Goal: Information Seeking & Learning: Understand process/instructions

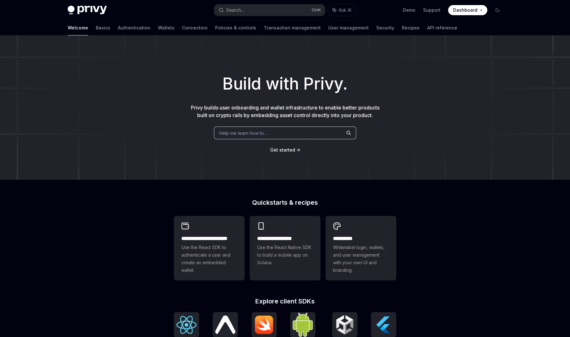
click at [120, 28] on div "Welcome Basics Authentication Wallets Connectors Policies & controls Transactio…" at bounding box center [263, 27] width 390 height 15
click at [118, 29] on link "Authentication" at bounding box center [134, 27] width 33 height 15
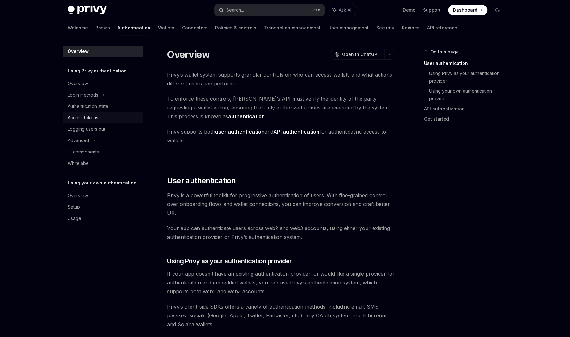
click at [86, 119] on div "Access tokens" at bounding box center [83, 118] width 31 height 8
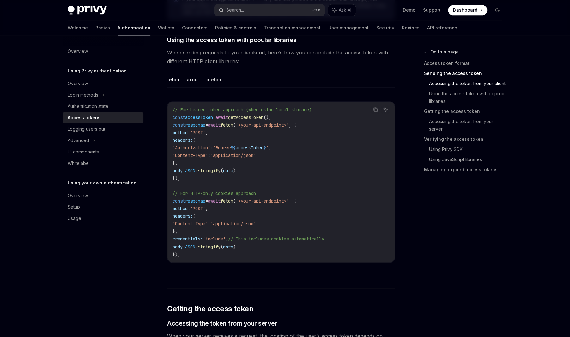
scroll to position [546, 0]
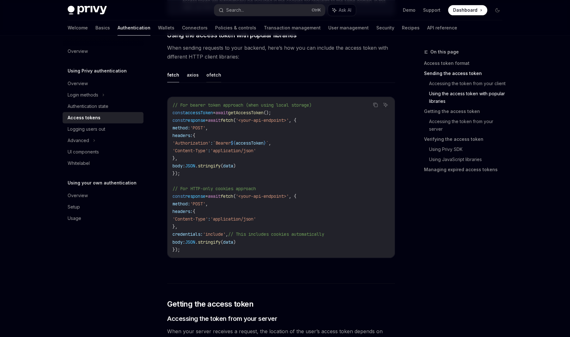
click at [210, 73] on button "ofetch" at bounding box center [213, 74] width 15 height 15
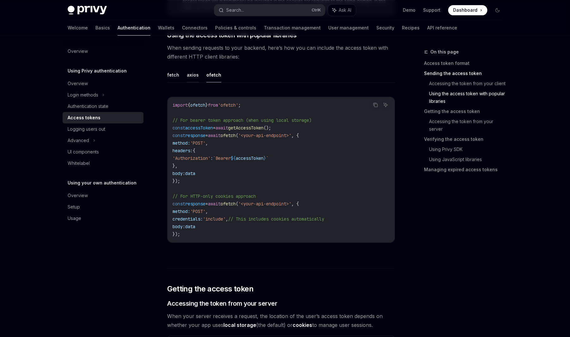
click at [190, 76] on button "axios" at bounding box center [193, 74] width 12 height 15
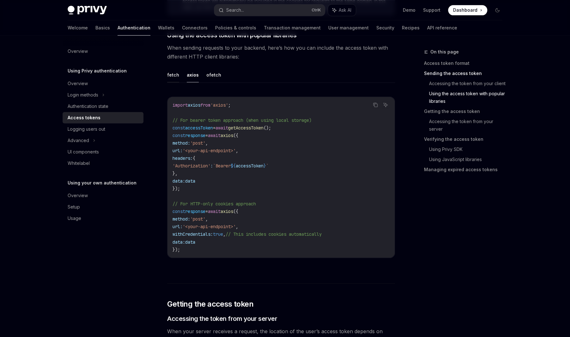
click at [171, 74] on button "fetch" at bounding box center [173, 74] width 12 height 15
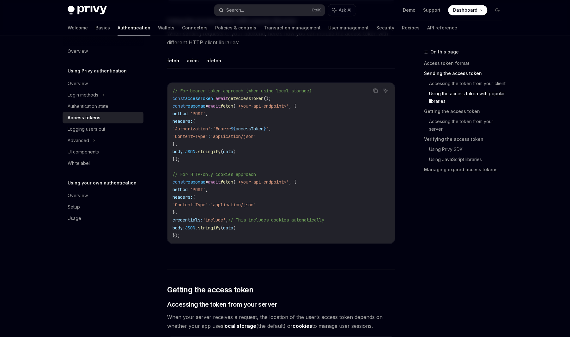
scroll to position [574, 0]
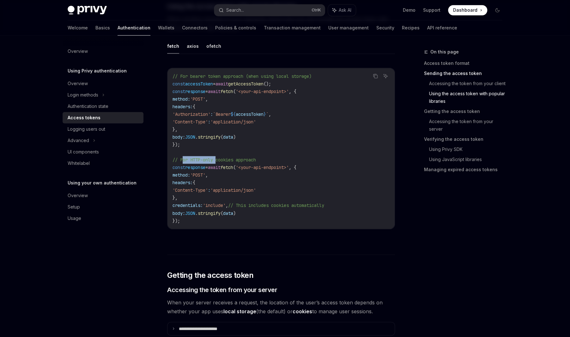
drag, startPoint x: 184, startPoint y: 158, endPoint x: 217, endPoint y: 157, distance: 32.9
click at [217, 157] on span "// For HTTP-only cookies approach" at bounding box center [214, 160] width 83 height 6
drag, startPoint x: 226, startPoint y: 158, endPoint x: 240, endPoint y: 158, distance: 13.6
click at [240, 158] on span "// For HTTP-only cookies approach" at bounding box center [214, 160] width 83 height 6
drag, startPoint x: 251, startPoint y: 158, endPoint x: 261, endPoint y: 158, distance: 10.7
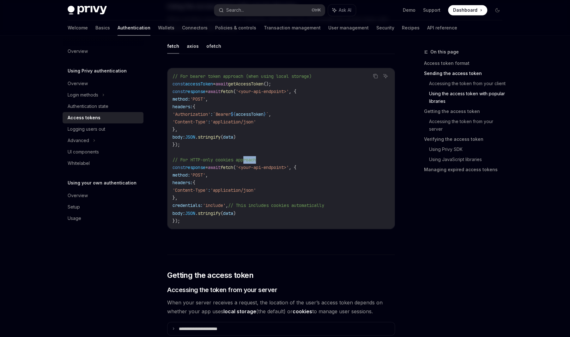
click at [261, 158] on code "// For bearer token approach (when using local storage) const accessToken = awa…" at bounding box center [281, 148] width 217 height 152
click at [192, 46] on button "axios" at bounding box center [193, 46] width 12 height 15
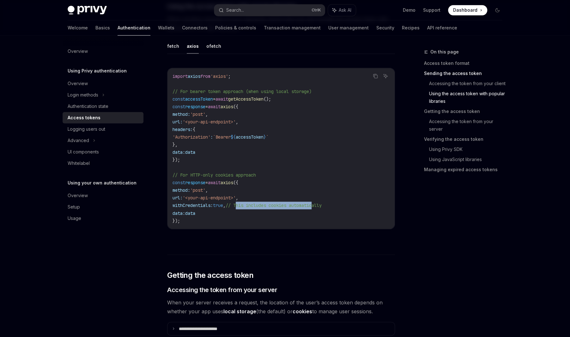
drag, startPoint x: 250, startPoint y: 204, endPoint x: 329, endPoint y: 203, distance: 78.4
click at [322, 203] on span "// This includes cookies automatically" at bounding box center [274, 205] width 96 height 6
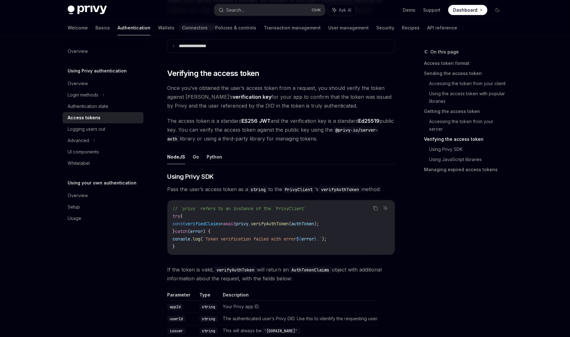
scroll to position [862, 0]
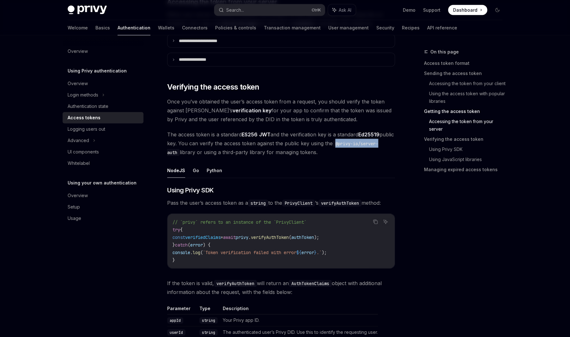
drag, startPoint x: 351, startPoint y: 141, endPoint x: 187, endPoint y: 143, distance: 164.3
click at [193, 147] on code "@privy-io/server-auth" at bounding box center [272, 148] width 211 height 16
drag, startPoint x: 206, startPoint y: 140, endPoint x: 309, endPoint y: 142, distance: 103.3
click at [309, 142] on span "The access token is a standard ES256 JWT and the verification key is a standard…" at bounding box center [281, 143] width 228 height 27
click at [324, 142] on span "The access token is a standard ES256 JWT and the verification key is a standard…" at bounding box center [281, 143] width 228 height 27
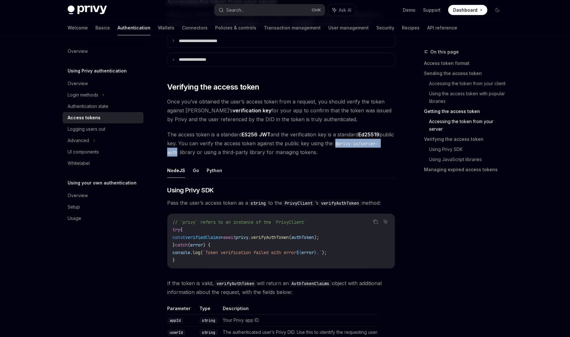
drag, startPoint x: 351, startPoint y: 142, endPoint x: 204, endPoint y: 151, distance: 148.2
click at [204, 151] on code "@privy-io/server-auth" at bounding box center [272, 148] width 211 height 16
copy code "@privy-io/server-auth"
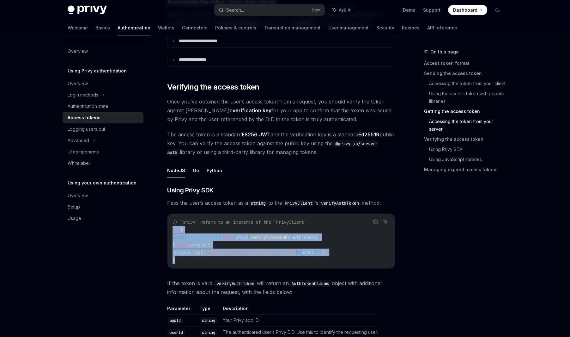
drag, startPoint x: 180, startPoint y: 258, endPoint x: 170, endPoint y: 228, distance: 31.6
click at [170, 228] on div "// `privy` refers to an instance of the `PrivyClient` try { const verifiedClaim…" at bounding box center [280, 241] width 227 height 54
copy code "try { const verifiedClaims = await privy . verifyAuthToken ( authToken ); } cat…"
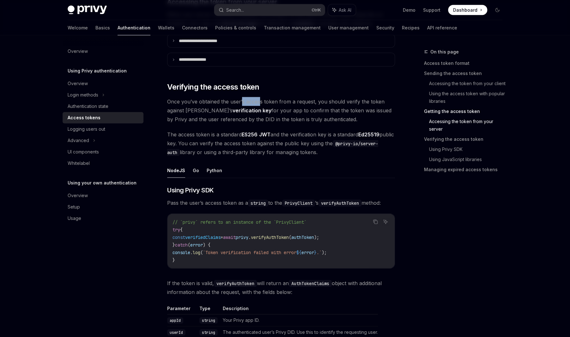
drag, startPoint x: 241, startPoint y: 99, endPoint x: 258, endPoint y: 101, distance: 17.3
click at [258, 101] on span "Once you’ve obtained the user’s access token from a request, you should verify …" at bounding box center [281, 110] width 228 height 27
click at [272, 102] on span "Once you’ve obtained the user’s access token from a request, you should verify …" at bounding box center [281, 110] width 228 height 27
drag, startPoint x: 174, startPoint y: 100, endPoint x: 310, endPoint y: 102, distance: 136.2
click at [310, 102] on span "Once you’ve obtained the user’s access token from a request, you should verify …" at bounding box center [281, 110] width 228 height 27
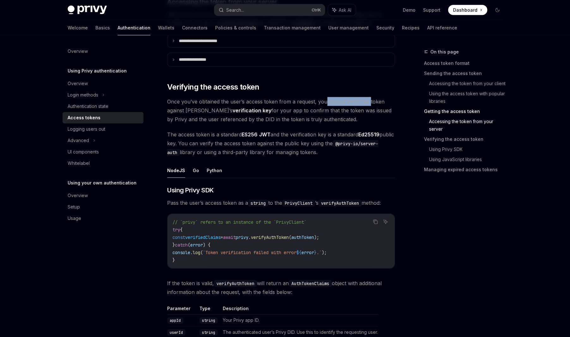
drag, startPoint x: 328, startPoint y: 100, endPoint x: 368, endPoint y: 101, distance: 40.1
click at [368, 101] on span "Once you’ve obtained the user’s access token from a request, you should verify …" at bounding box center [281, 110] width 228 height 27
drag, startPoint x: 205, startPoint y: 108, endPoint x: 235, endPoint y: 107, distance: 30.0
click at [235, 107] on strong "verification key" at bounding box center [252, 110] width 39 height 6
drag, startPoint x: 265, startPoint y: 108, endPoint x: 332, endPoint y: 107, distance: 67.0
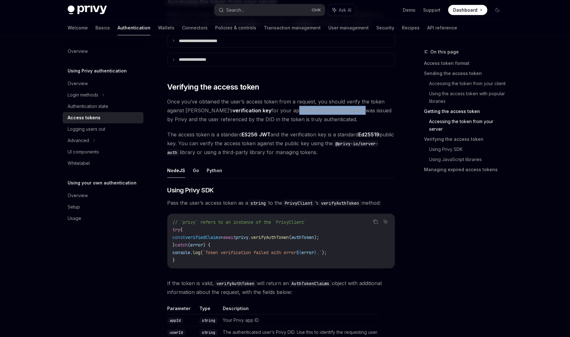
click at [332, 107] on span "Once you’ve obtained the user’s access token from a request, you should verify …" at bounding box center [281, 110] width 228 height 27
click at [341, 108] on span "Once you’ve obtained the user’s access token from a request, you should verify …" at bounding box center [281, 110] width 228 height 27
drag, startPoint x: 258, startPoint y: 110, endPoint x: 278, endPoint y: 111, distance: 19.3
click at [278, 111] on span "Once you’ve obtained the user’s access token from a request, you should verify …" at bounding box center [281, 110] width 228 height 27
drag, startPoint x: 295, startPoint y: 109, endPoint x: 374, endPoint y: 110, distance: 78.7
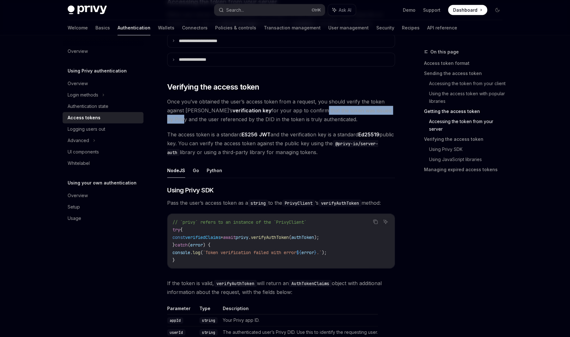
click at [374, 110] on span "Once you’ve obtained the user’s access token from a request, you should verify …" at bounding box center [281, 110] width 228 height 27
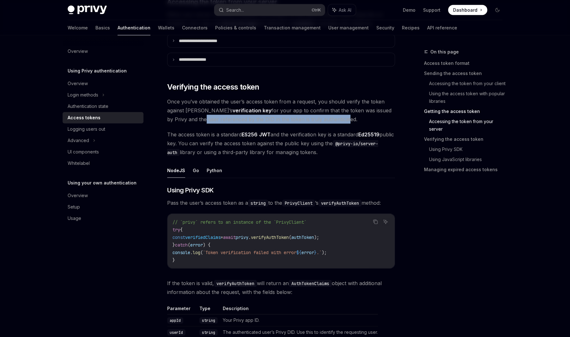
drag, startPoint x: 172, startPoint y: 118, endPoint x: 313, endPoint y: 116, distance: 140.6
click at [313, 116] on span "Once you’ve obtained the user’s access token from a request, you should verify …" at bounding box center [281, 110] width 228 height 27
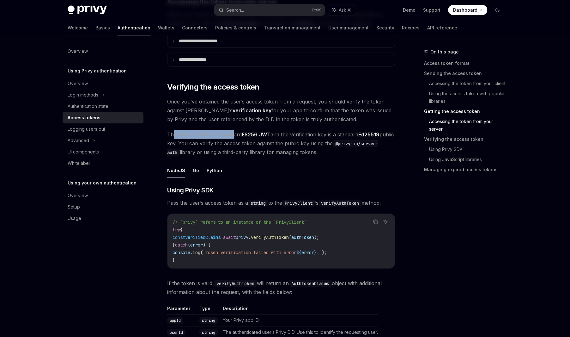
drag, startPoint x: 173, startPoint y: 130, endPoint x: 234, endPoint y: 131, distance: 61.9
click at [234, 131] on span "The access token is a standard ES256 JWT and the verification key is a standard…" at bounding box center [281, 143] width 228 height 27
drag, startPoint x: 298, startPoint y: 130, endPoint x: 347, endPoint y: 131, distance: 48.4
click at [347, 131] on span "The access token is a standard ES256 JWT and the verification key is a standard…" at bounding box center [281, 143] width 228 height 27
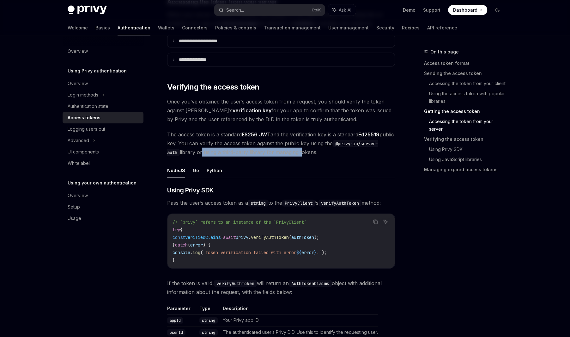
drag, startPoint x: 228, startPoint y: 149, endPoint x: 327, endPoint y: 150, distance: 99.2
click at [327, 150] on span "The access token is a standard ES256 JWT and the verification key is a standard…" at bounding box center [281, 143] width 228 height 27
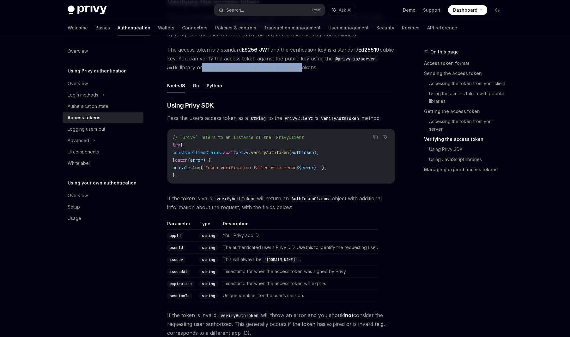
scroll to position [948, 0]
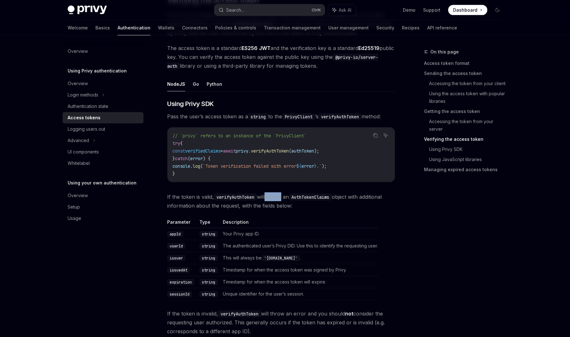
drag, startPoint x: 277, startPoint y: 197, endPoint x: 285, endPoint y: 197, distance: 7.6
click at [283, 197] on span "If the token is valid, verifyAuthToken will return an AuthTokenClaims object wi…" at bounding box center [281, 201] width 228 height 18
drag, startPoint x: 349, startPoint y: 196, endPoint x: 374, endPoint y: 196, distance: 25.0
click at [374, 196] on span "If the token is valid, verifyAuthToken will return an AuthTokenClaims object wi…" at bounding box center [281, 201] width 228 height 18
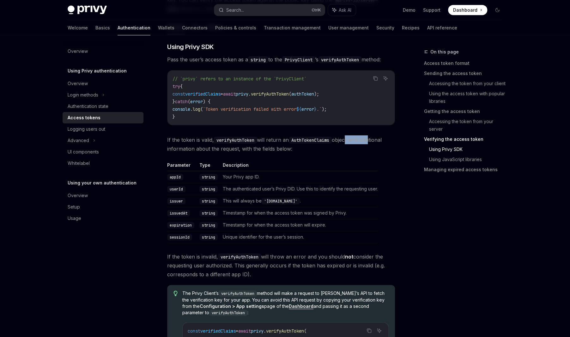
scroll to position [1005, 0]
drag, startPoint x: 175, startPoint y: 146, endPoint x: 283, endPoint y: 146, distance: 107.8
click at [283, 146] on span "If the token is valid, verifyAuthToken will return an AuthTokenClaims object wi…" at bounding box center [281, 144] width 228 height 18
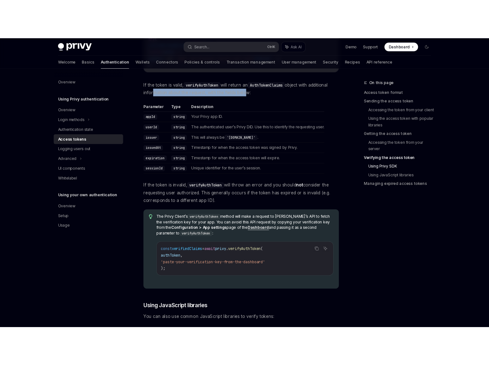
scroll to position [1091, 0]
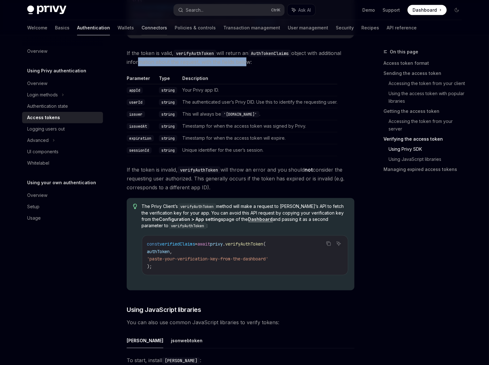
click at [142, 27] on link "Connectors" at bounding box center [155, 27] width 26 height 15
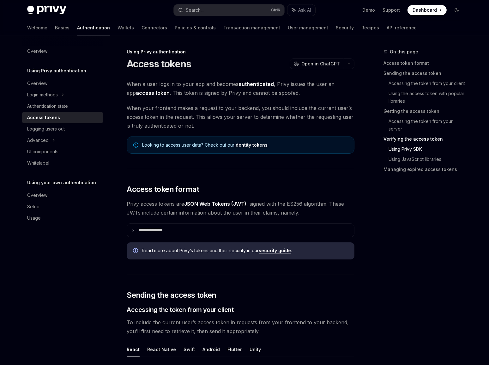
type textarea "*"
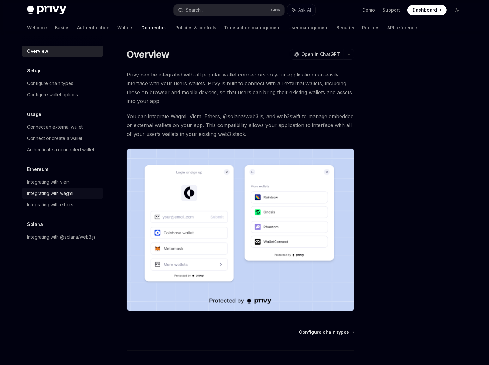
click at [48, 196] on div "Integrating with wagmi" at bounding box center [50, 194] width 46 height 8
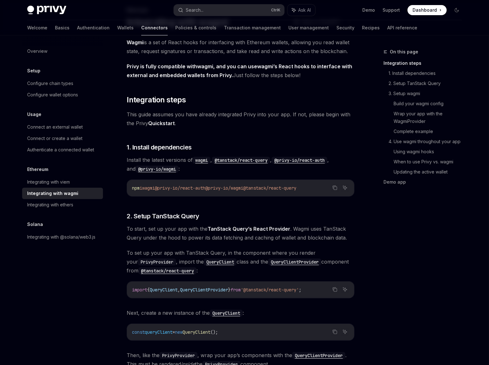
scroll to position [57, 0]
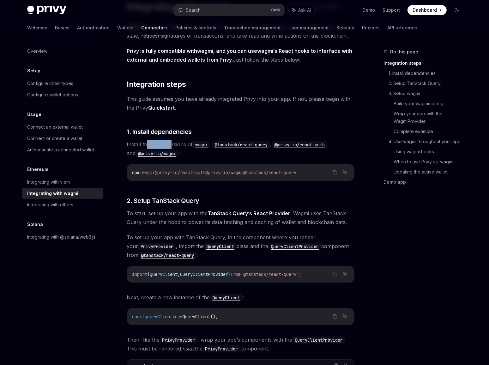
drag, startPoint x: 152, startPoint y: 143, endPoint x: 170, endPoint y: 145, distance: 18.4
click at [170, 145] on span "Install the latest versions of wagmi , @tanstack/react-query , @privy-io/react-…" at bounding box center [241, 149] width 228 height 18
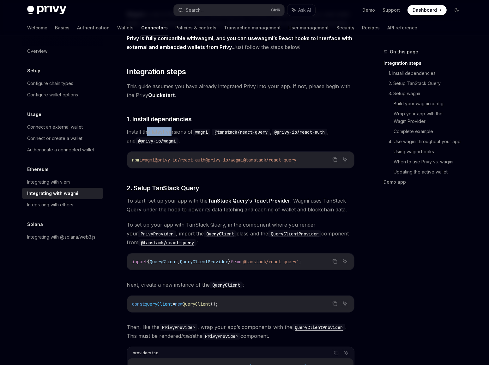
scroll to position [115, 0]
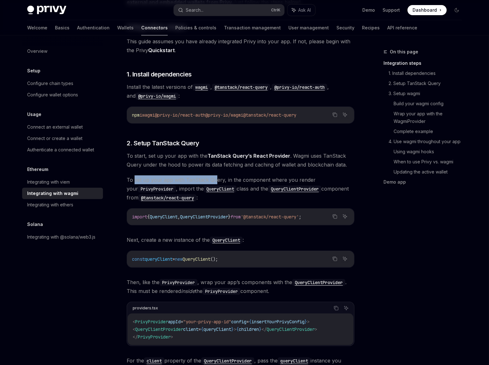
drag, startPoint x: 133, startPoint y: 178, endPoint x: 217, endPoint y: 177, distance: 83.4
click at [216, 177] on span "To set up your app with TanStack Query, in the component where you render your …" at bounding box center [241, 188] width 228 height 27
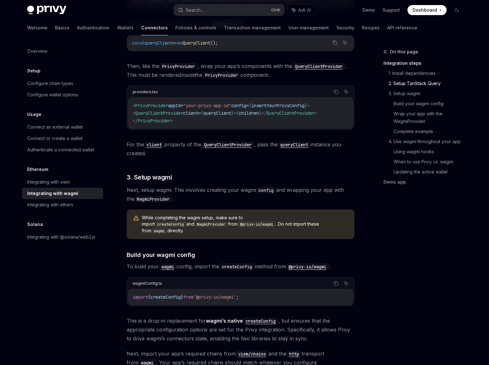
scroll to position [344, 0]
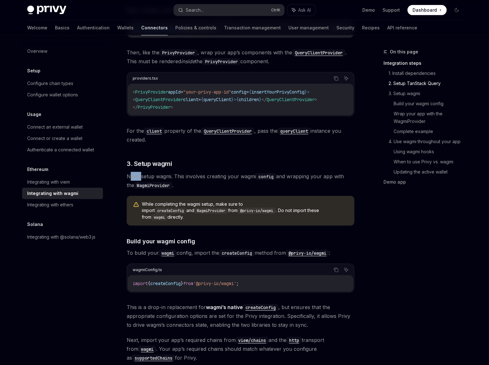
drag, startPoint x: 131, startPoint y: 177, endPoint x: 150, endPoint y: 176, distance: 19.9
click at [142, 177] on span "Next, setup wagmi. This involves creating your wagmi config and wrapping your a…" at bounding box center [241, 181] width 228 height 18
drag, startPoint x: 151, startPoint y: 176, endPoint x: 165, endPoint y: 176, distance: 14.5
click at [165, 176] on span "Next, setup wagmi. This involves creating your wagmi config and wrapping your a…" at bounding box center [241, 181] width 228 height 18
drag, startPoint x: 197, startPoint y: 178, endPoint x: 249, endPoint y: 177, distance: 52.5
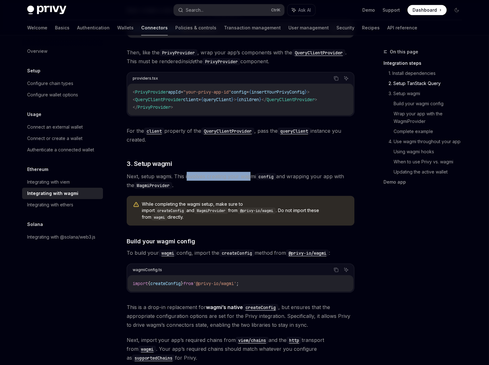
click at [249, 177] on span "Next, setup wagmi. This involves creating your wagmi config and wrapping your a…" at bounding box center [241, 181] width 228 height 18
drag, startPoint x: 299, startPoint y: 175, endPoint x: 333, endPoint y: 177, distance: 34.2
click at [333, 177] on span "Next, setup wagmi. This involves creating your wagmi config and wrapping your a…" at bounding box center [241, 181] width 228 height 18
drag, startPoint x: 148, startPoint y: 203, endPoint x: 212, endPoint y: 202, distance: 63.8
click at [212, 202] on span "While completing the wagmi setup, make sure to import createConfig and WagmiPro…" at bounding box center [245, 211] width 206 height 20
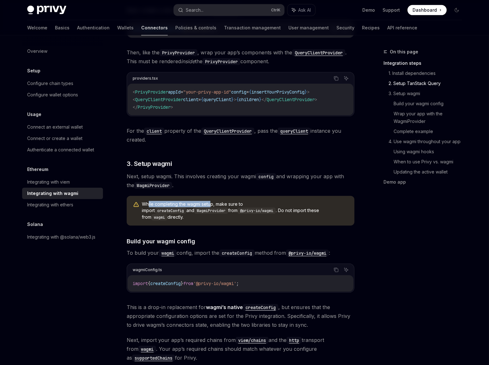
drag, startPoint x: 228, startPoint y: 202, endPoint x: 259, endPoint y: 204, distance: 30.7
click at [259, 204] on span "While completing the wagmi setup, make sure to import createConfig and WagmiPro…" at bounding box center [245, 211] width 206 height 20
drag, startPoint x: 271, startPoint y: 203, endPoint x: 294, endPoint y: 203, distance: 22.1
click at [186, 208] on code "createConfig" at bounding box center [171, 211] width 32 height 6
drag, startPoint x: 210, startPoint y: 209, endPoint x: 253, endPoint y: 209, distance: 42.3
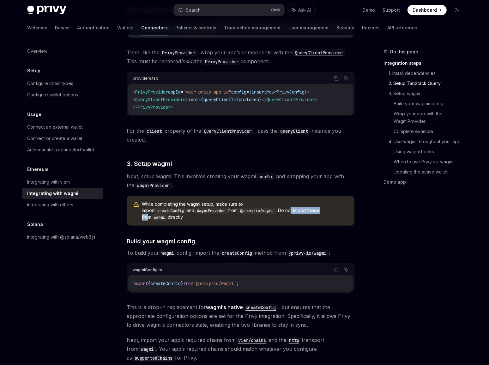
click at [246, 209] on span "While completing the wagmi setup, make sure to import createConfig and WagmiPro…" at bounding box center [245, 211] width 206 height 20
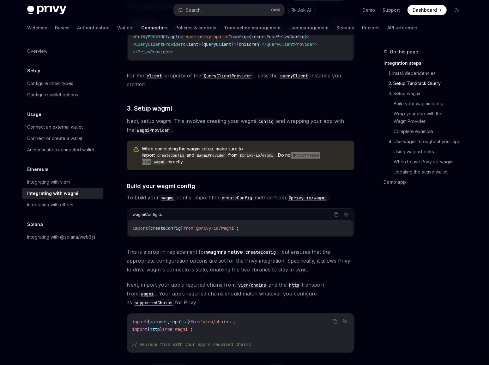
scroll to position [402, 0]
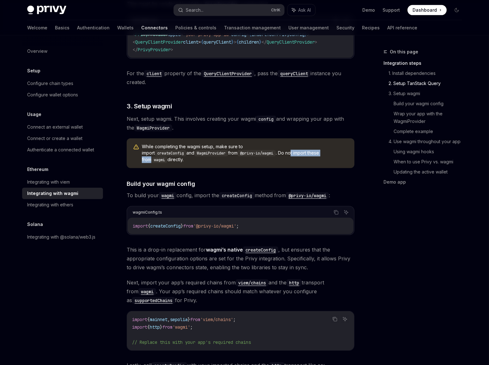
drag, startPoint x: 217, startPoint y: 188, endPoint x: 240, endPoint y: 188, distance: 23.4
click at [225, 191] on span "To build your wagmi config, import the createConfig method from @privy-io/wagmi…" at bounding box center [241, 195] width 228 height 9
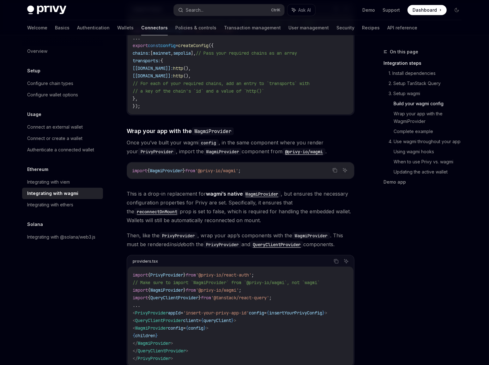
scroll to position [775, 0]
drag, startPoint x: 139, startPoint y: 186, endPoint x: 196, endPoint y: 187, distance: 57.2
click at [196, 189] on span "This is a drop-in replacement for wagmi’s native WagmiProvider , but ensures th…" at bounding box center [241, 206] width 228 height 35
drag, startPoint x: 301, startPoint y: 186, endPoint x: 331, endPoint y: 186, distance: 30.3
click at [331, 189] on span "This is a drop-in replacement for wagmi’s native WagmiProvider , but ensures th…" at bounding box center [241, 206] width 228 height 35
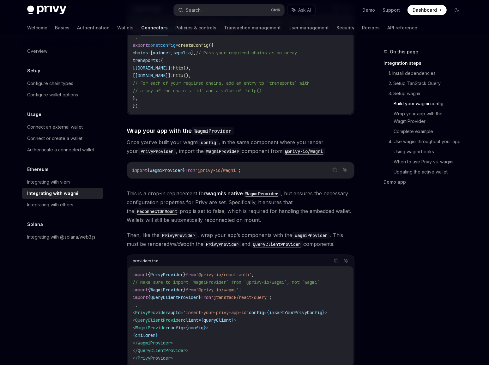
click at [343, 189] on span "This is a drop-in replacement for wagmi’s native WagmiProvider , but ensures th…" at bounding box center [241, 206] width 228 height 35
drag, startPoint x: 142, startPoint y: 193, endPoint x: 217, endPoint y: 193, distance: 74.9
click at [217, 193] on span "This is a drop-in replacement for wagmi’s native WagmiProvider , but ensures th…" at bounding box center [241, 206] width 228 height 35
drag, startPoint x: 237, startPoint y: 194, endPoint x: 251, endPoint y: 195, distance: 13.9
click at [250, 195] on span "This is a drop-in replacement for wagmi’s native WagmiProvider , but ensures th…" at bounding box center [241, 206] width 228 height 35
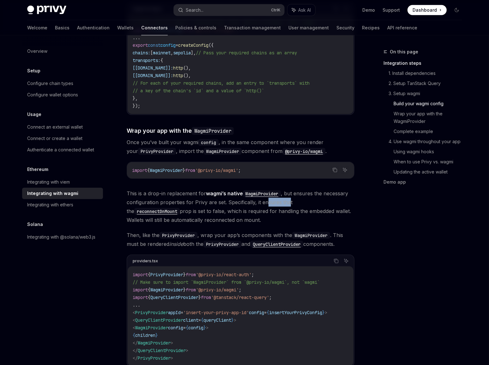
drag, startPoint x: 267, startPoint y: 195, endPoint x: 288, endPoint y: 195, distance: 21.2
click at [288, 195] on span "This is a drop-in replacement for wagmi’s native WagmiProvider , but ensures th…" at bounding box center [241, 206] width 228 height 35
drag, startPoint x: 134, startPoint y: 203, endPoint x: 163, endPoint y: 202, distance: 28.4
click at [163, 202] on span "This is a drop-in replacement for wagmi’s native WagmiProvider , but ensures th…" at bounding box center [241, 206] width 228 height 35
drag, startPoint x: 180, startPoint y: 202, endPoint x: 288, endPoint y: 203, distance: 107.4
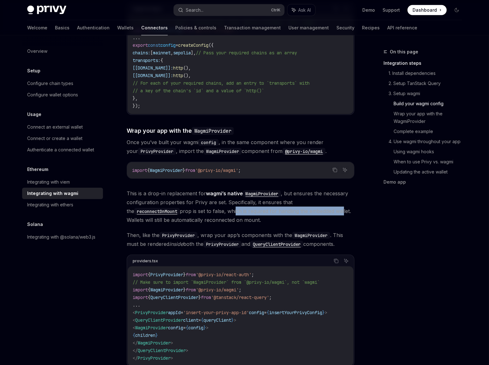
click at [288, 203] on span "This is a drop-in replacement for wagmi’s native WagmiProvider , but ensures th…" at bounding box center [241, 206] width 228 height 35
click at [300, 203] on span "This is a drop-in replacement for wagmi’s native WagmiProvider , but ensures th…" at bounding box center [241, 206] width 228 height 35
drag, startPoint x: 229, startPoint y: 228, endPoint x: 279, endPoint y: 228, distance: 50.2
click at [278, 231] on span "Then, like the PrivyProvider , wrap your app’s components with the WagmiProvide…" at bounding box center [241, 240] width 228 height 18
drag, startPoint x: 151, startPoint y: 236, endPoint x: 174, endPoint y: 236, distance: 23.1
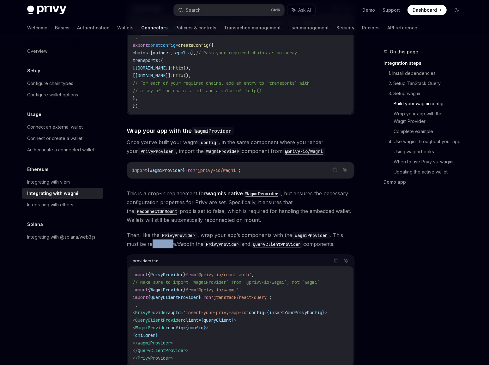
click at [174, 236] on span "Then, like the PrivyProvider , wrap your app’s components with the WagmiProvide…" at bounding box center [241, 240] width 228 height 18
click at [182, 241] on em "inside" at bounding box center [176, 244] width 14 height 6
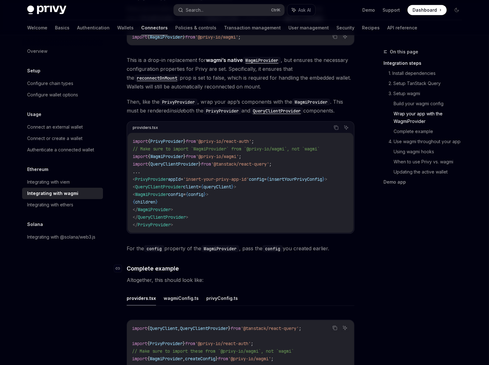
scroll to position [919, 0]
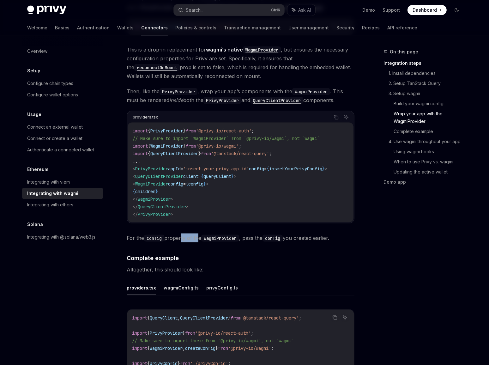
drag, startPoint x: 180, startPoint y: 231, endPoint x: 197, endPoint y: 232, distance: 16.5
click at [197, 234] on span "For the config property of the WagmiProvider , pass the config you created earl…" at bounding box center [241, 238] width 228 height 9
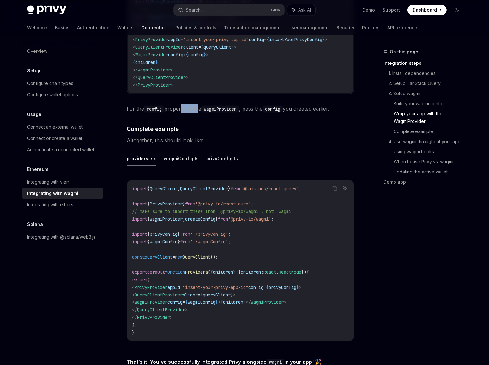
scroll to position [1063, 0]
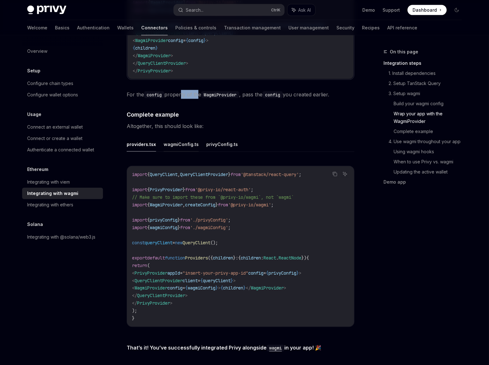
click at [179, 137] on button "wagmiConfig.ts" at bounding box center [181, 144] width 35 height 15
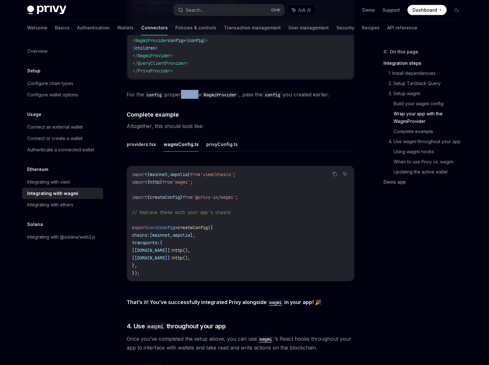
click at [216, 137] on button "privyConfig.ts" at bounding box center [222, 144] width 32 height 15
type textarea "*"
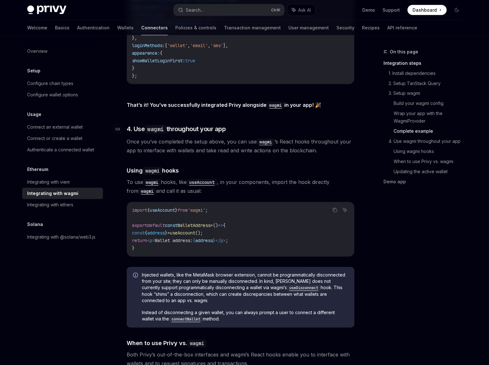
scroll to position [1264, 0]
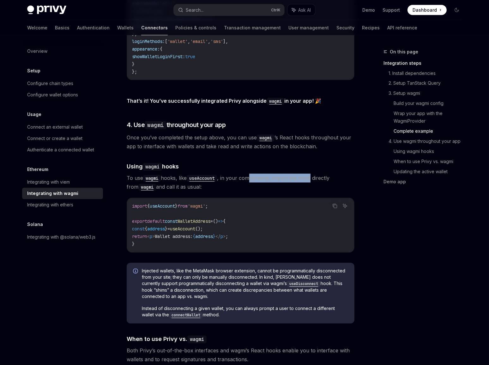
drag, startPoint x: 259, startPoint y: 173, endPoint x: 313, endPoint y: 175, distance: 53.4
click at [313, 175] on span "To use wagmi hooks, like useAccount , in your components, import the hook direc…" at bounding box center [241, 183] width 228 height 18
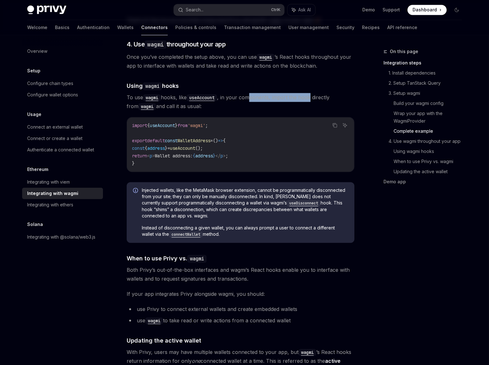
scroll to position [1350, 0]
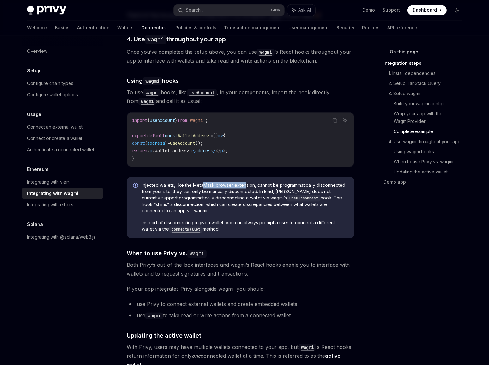
drag, startPoint x: 204, startPoint y: 179, endPoint x: 245, endPoint y: 180, distance: 41.7
click at [245, 182] on span "Injected wallets, like the MetaMask browser extension, cannot be programmatical…" at bounding box center [245, 198] width 206 height 32
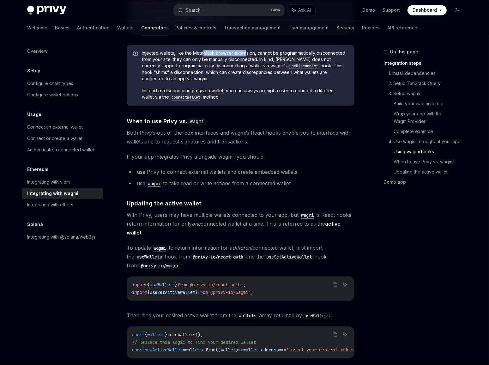
scroll to position [1494, 0]
